Goal: Navigation & Orientation: Find specific page/section

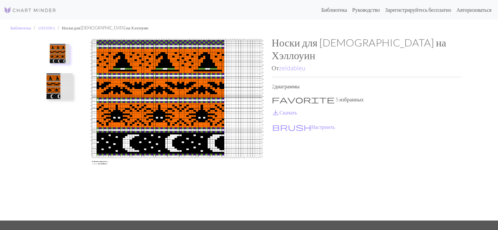
drag, startPoint x: 185, startPoint y: 100, endPoint x: 54, endPoint y: 90, distance: 131.0
click at [54, 90] on img at bounding box center [59, 86] width 26 height 26
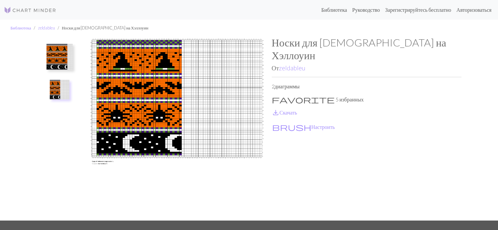
click at [139, 91] on img at bounding box center [177, 128] width 190 height 184
click at [59, 52] on img at bounding box center [59, 57] width 26 height 26
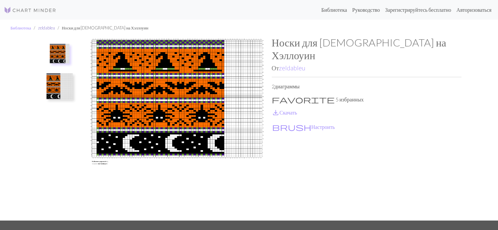
click at [46, 28] on font "zeldableu" at bounding box center [46, 27] width 17 height 5
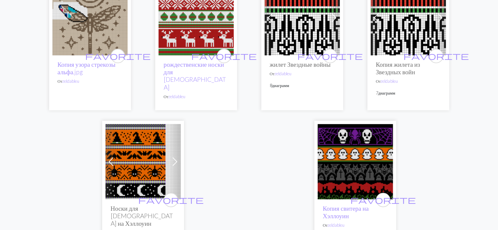
scroll to position [349, 0]
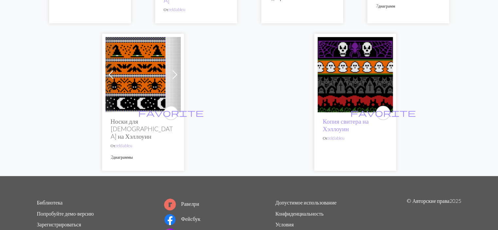
click at [362, 74] on img at bounding box center [355, 74] width 75 height 75
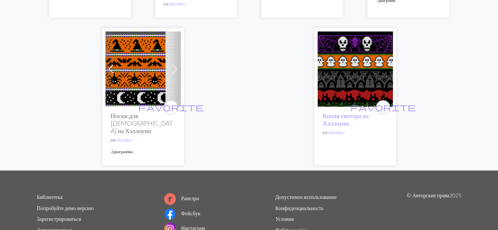
scroll to position [392, 0]
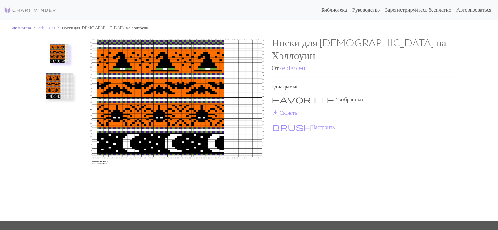
click at [19, 27] on font "Библиотека" at bounding box center [20, 27] width 21 height 5
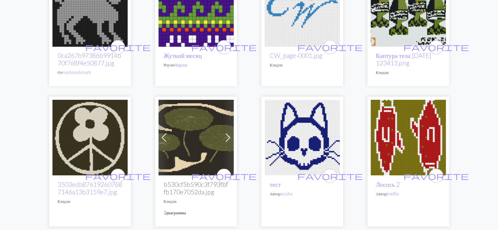
scroll to position [1222, 0]
